Goal: Use online tool/utility: Utilize a website feature to perform a specific function

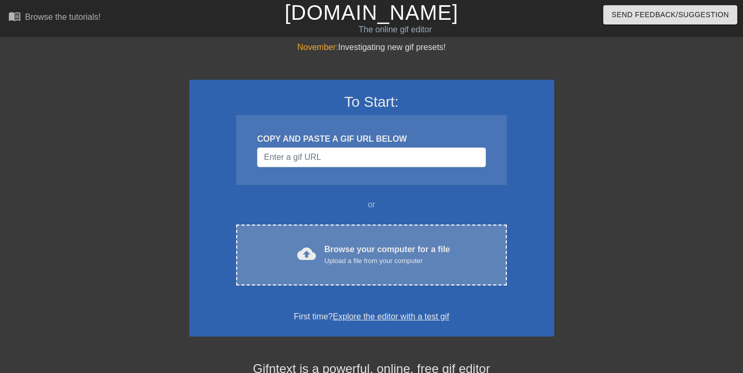
click at [363, 241] on div "cloud_upload Browse your computer for a file Upload a file from your computer C…" at bounding box center [371, 255] width 270 height 61
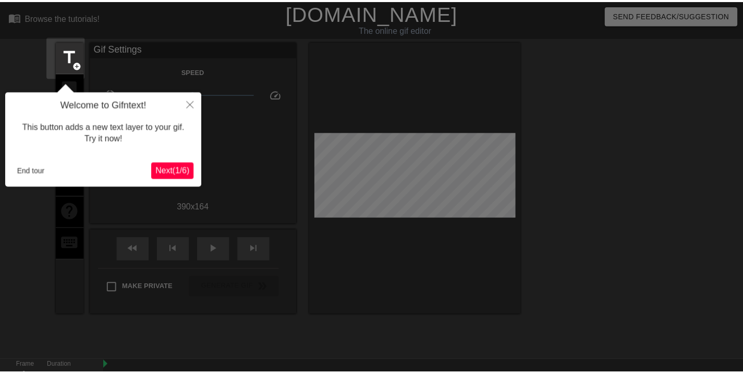
scroll to position [26, 0]
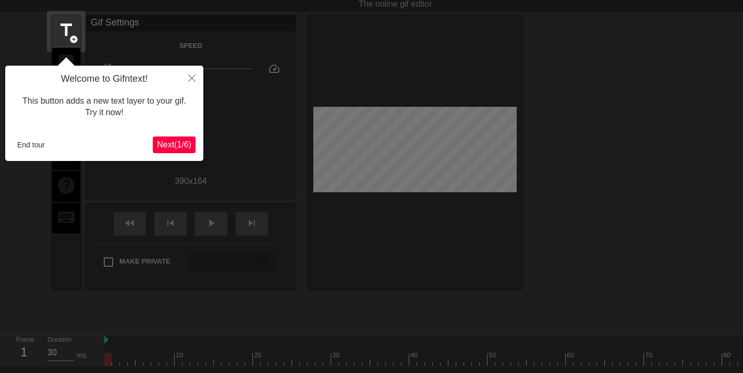
click at [181, 145] on span "Next ( 1 / 6 )" at bounding box center [174, 144] width 34 height 9
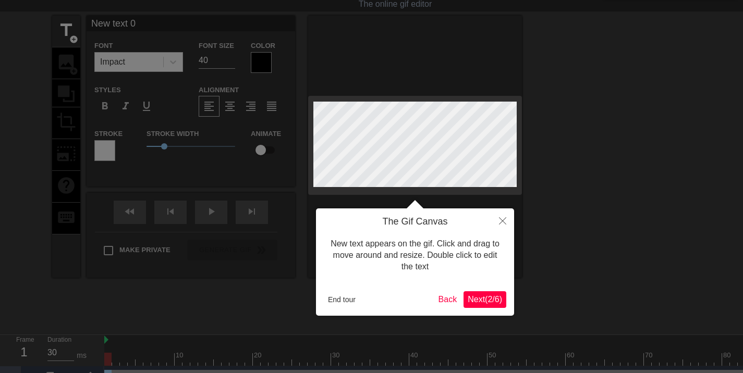
scroll to position [0, 0]
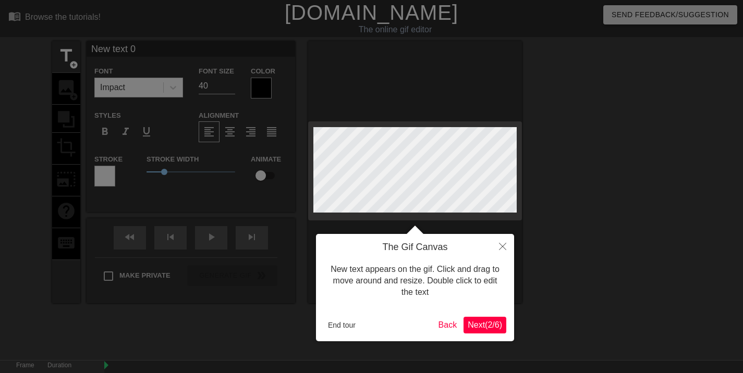
click at [486, 325] on span "Next ( 2 / 6 )" at bounding box center [485, 325] width 34 height 9
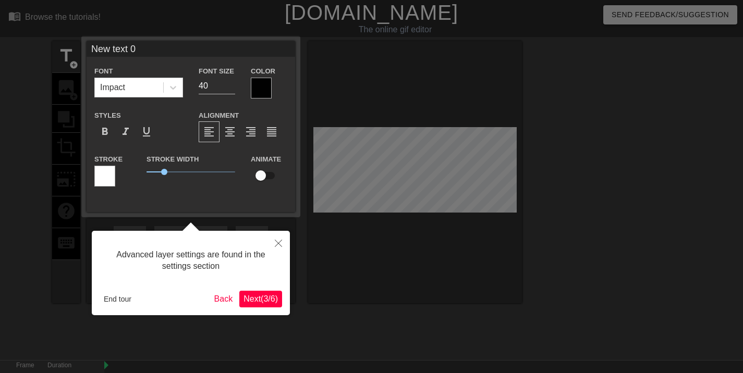
scroll to position [26, 0]
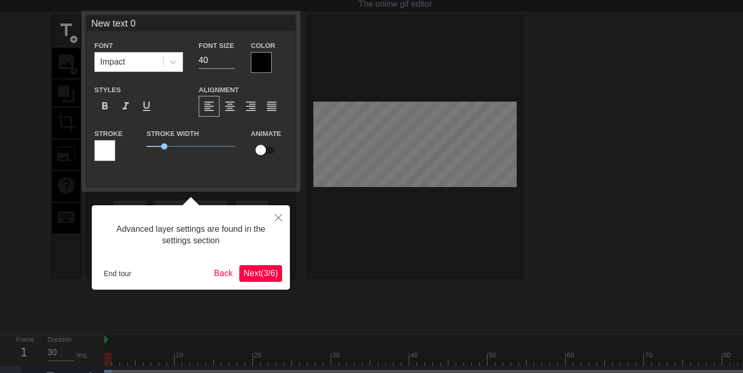
click at [265, 271] on span "Next ( 3 / 6 )" at bounding box center [260, 273] width 34 height 9
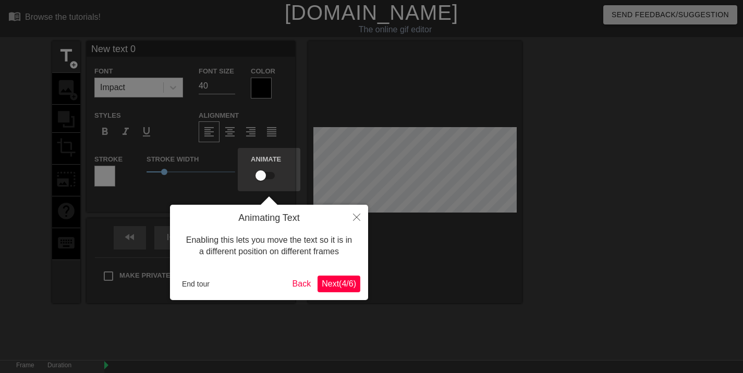
click at [338, 287] on span "Next ( 4 / 6 )" at bounding box center [339, 283] width 34 height 9
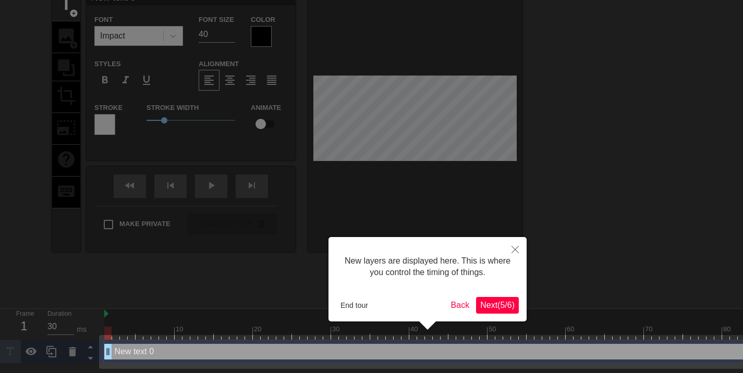
click at [505, 304] on span "Next ( 5 / 6 )" at bounding box center [497, 305] width 34 height 9
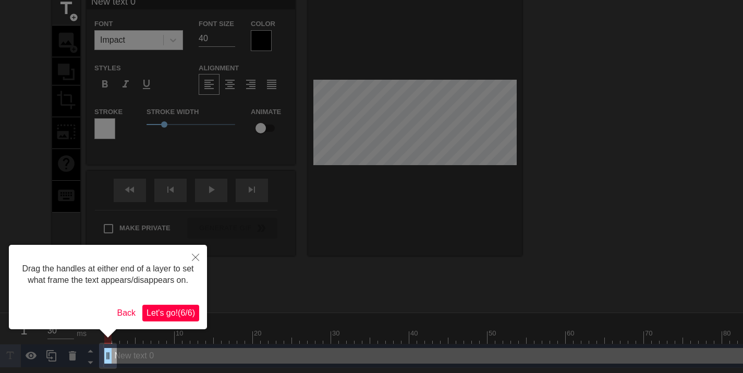
scroll to position [0, 0]
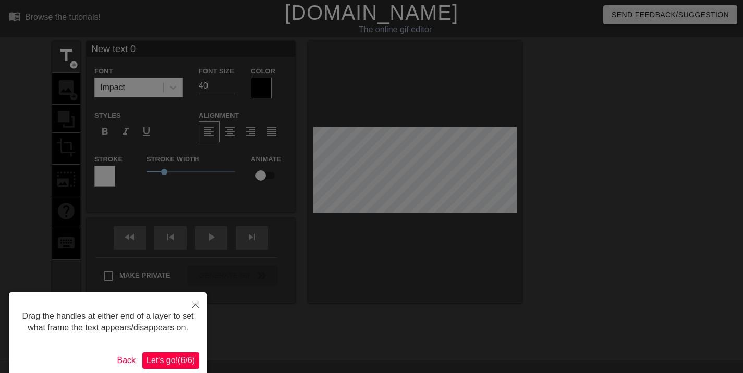
click at [170, 356] on span "Let's go! ( 6 / 6 )" at bounding box center [171, 360] width 48 height 9
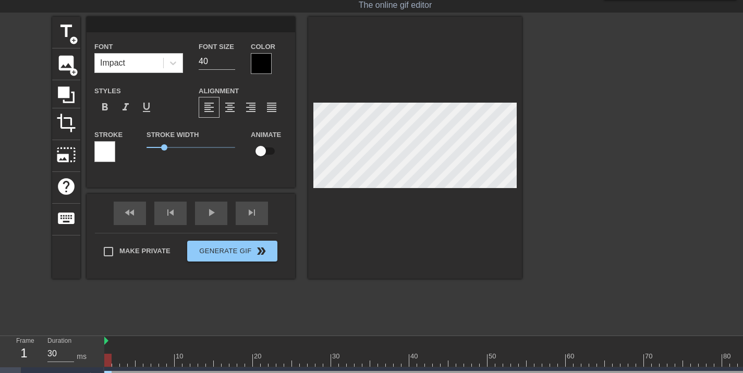
scroll to position [2, 2]
click at [387, 243] on div at bounding box center [415, 148] width 214 height 262
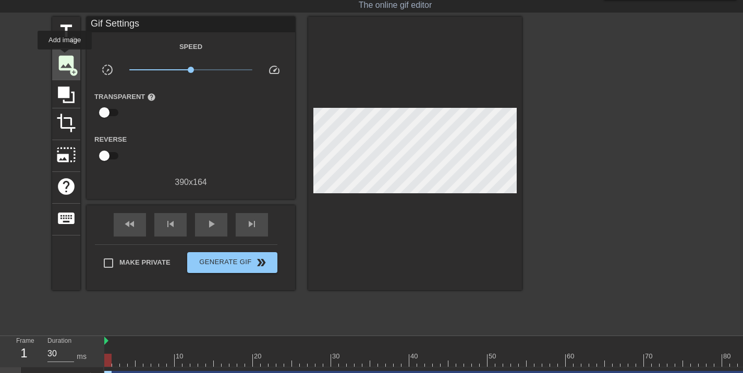
click at [65, 57] on span "image" at bounding box center [66, 63] width 20 height 20
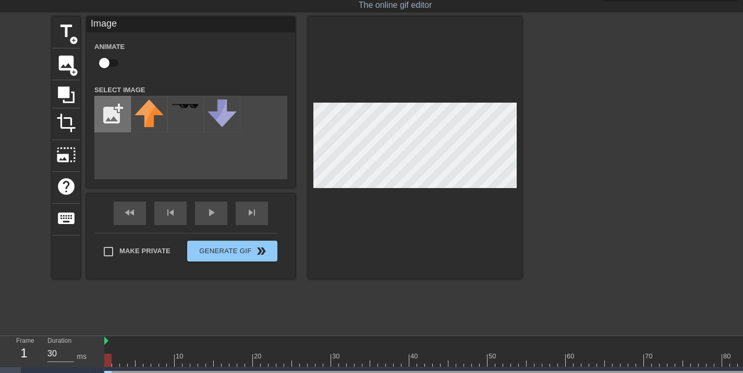
click at [120, 123] on input "file" at bounding box center [112, 113] width 35 height 35
type input "C:\fakepath\Schermafbeelding_2025-08-19_102346-removebg-preview.png"
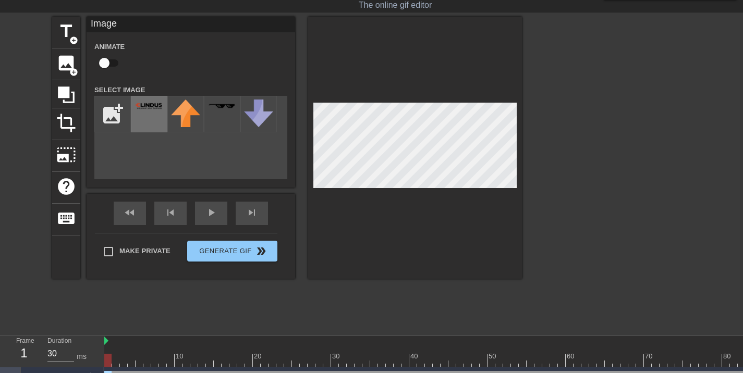
click at [155, 100] on div at bounding box center [149, 114] width 36 height 36
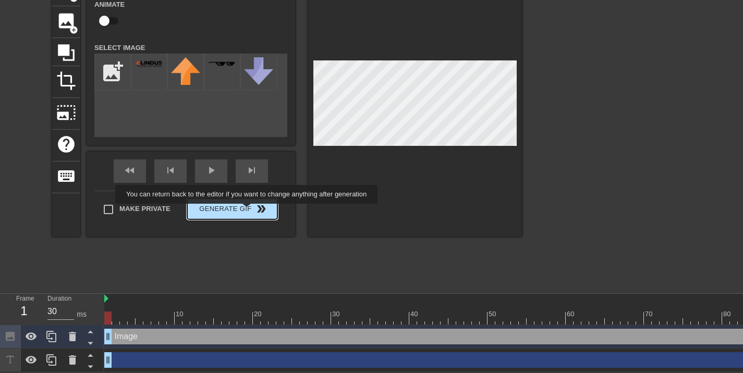
click at [248, 211] on button "Generate Gif double_arrow" at bounding box center [232, 209] width 90 height 21
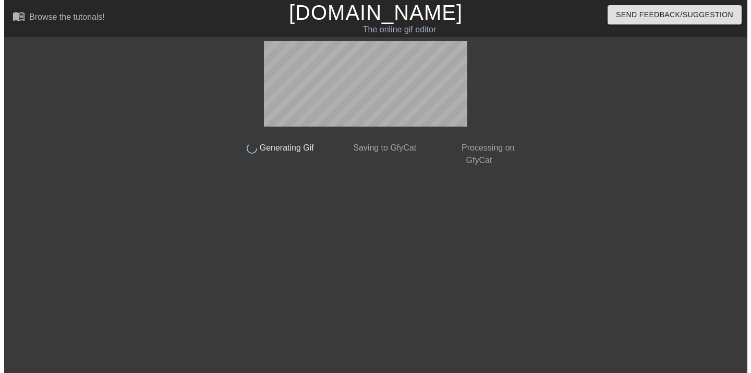
scroll to position [0, 0]
